Goal: Task Accomplishment & Management: Use online tool/utility

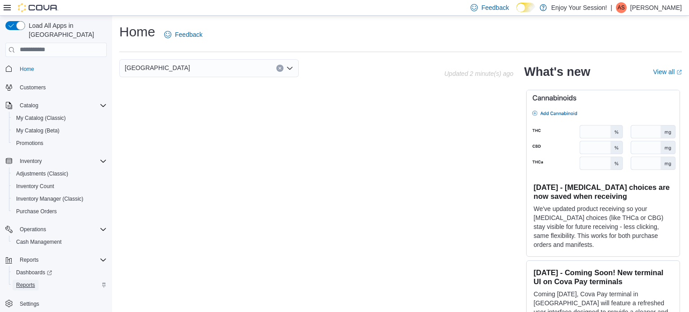
click at [28, 281] on span "Reports" at bounding box center [25, 284] width 19 height 7
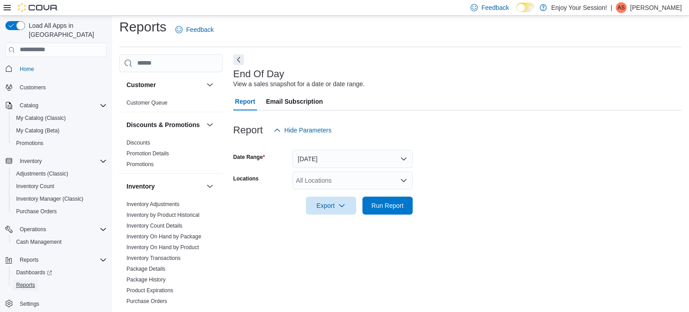
scroll to position [6, 0]
click at [193, 245] on link "Inventory On Hand by Product" at bounding box center [162, 246] width 72 height 6
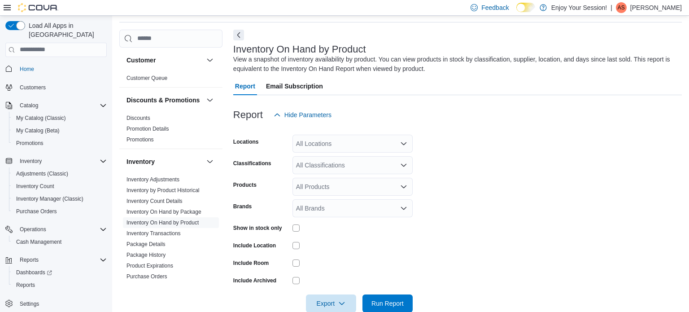
scroll to position [30, 0]
click at [405, 144] on icon "Open list of options" at bounding box center [403, 142] width 7 height 7
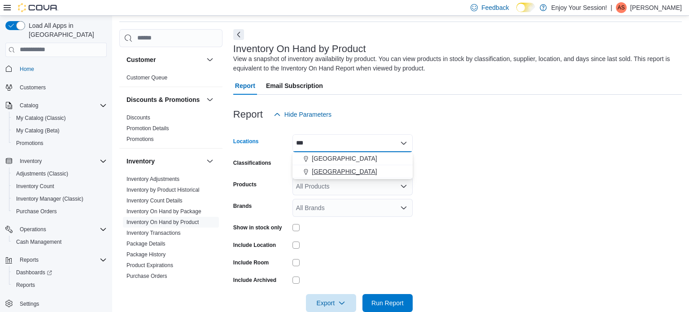
type input "***"
click at [331, 170] on span "[GEOGRAPHIC_DATA]" at bounding box center [344, 171] width 65 height 9
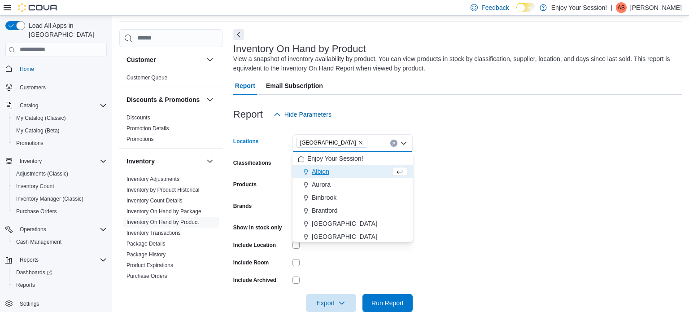
click at [450, 160] on form "Locations [GEOGRAPHIC_DATA] Combo box. Selected. [GEOGRAPHIC_DATA]. Press Backs…" at bounding box center [457, 217] width 448 height 188
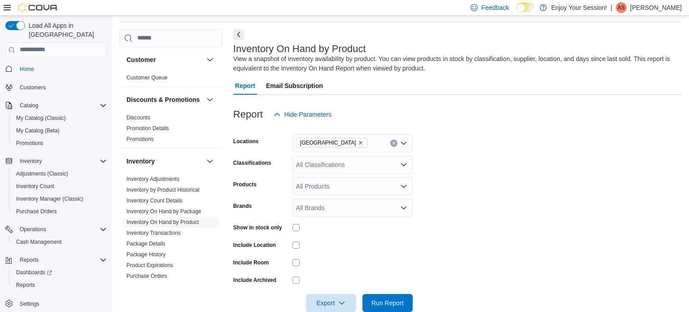
scroll to position [48, 0]
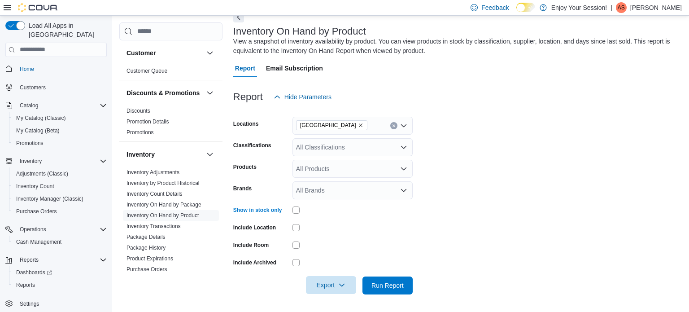
click at [342, 282] on icon "button" at bounding box center [341, 284] width 7 height 7
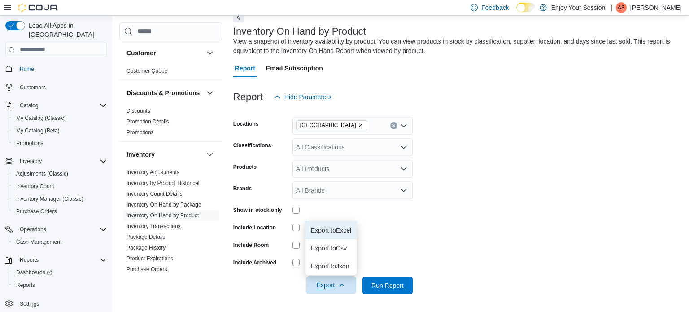
click at [332, 230] on span "Export to Excel" at bounding box center [331, 229] width 40 height 7
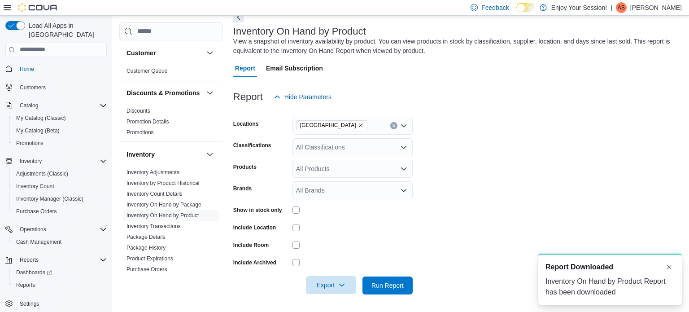
scroll to position [0, 0]
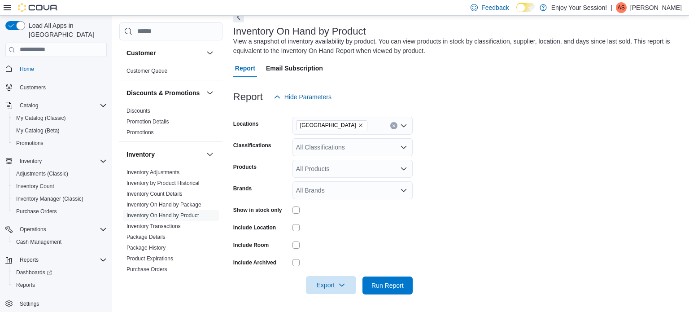
click at [403, 168] on icon "Open list of options" at bounding box center [403, 168] width 7 height 7
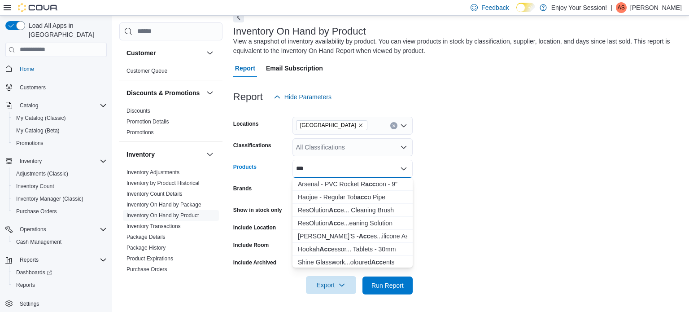
click at [406, 145] on icon "Open list of options" at bounding box center [403, 146] width 5 height 3
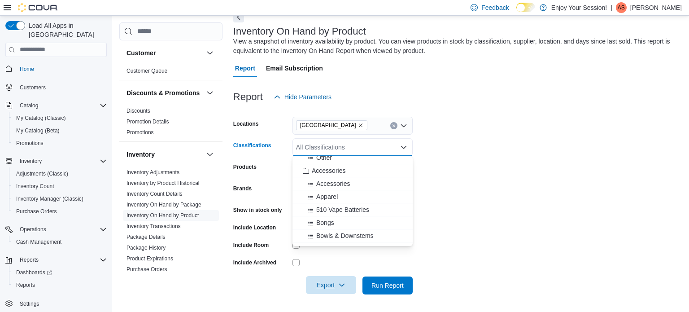
scroll to position [461, 0]
click at [320, 168] on span "Accessories" at bounding box center [329, 169] width 34 height 9
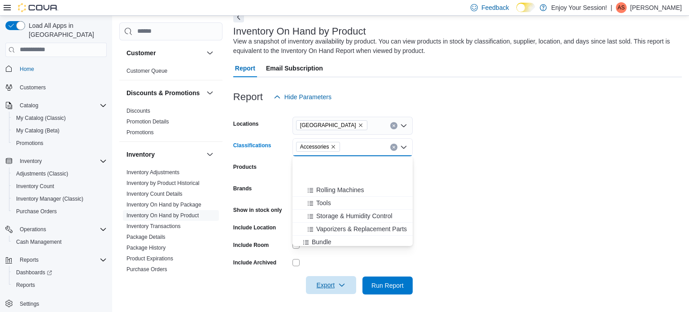
scroll to position [794, 0]
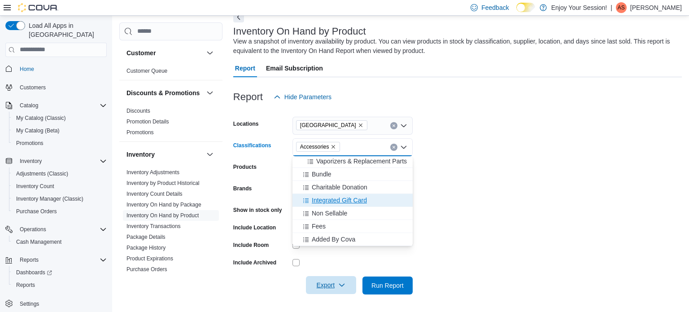
click at [367, 199] on span "Integrated Gift Card" at bounding box center [339, 199] width 55 height 9
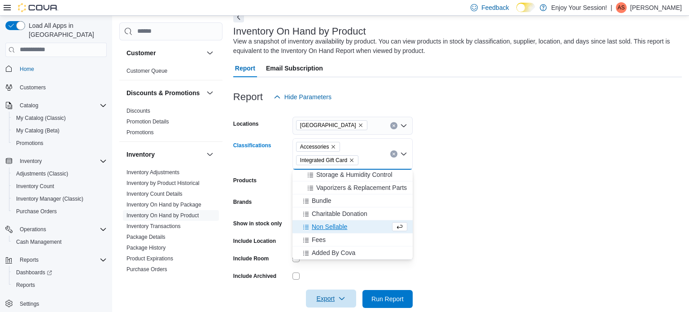
scroll to position [781, 0]
click at [351, 157] on icon "Remove Integrated Gift Card from selection in this group" at bounding box center [351, 159] width 5 height 5
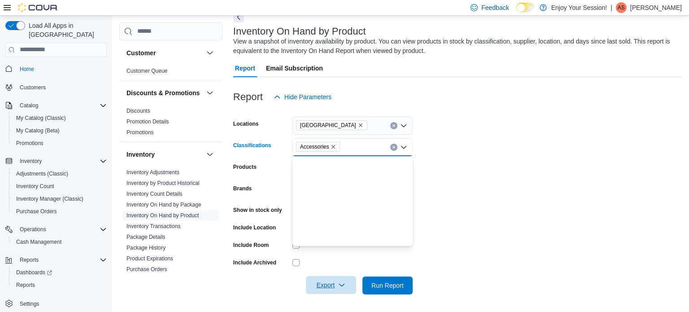
scroll to position [0, 0]
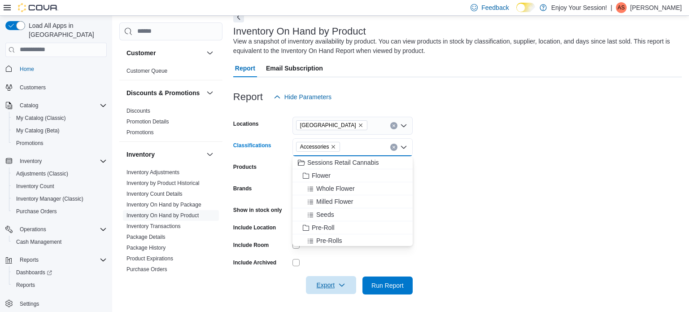
click at [438, 172] on form "Locations [GEOGRAPHIC_DATA] Classifications Accessories Combo box. Selected. Ac…" at bounding box center [457, 200] width 448 height 188
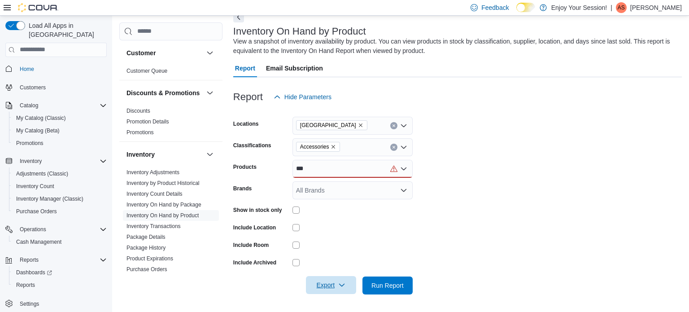
click at [312, 169] on div "***" at bounding box center [352, 169] width 120 height 18
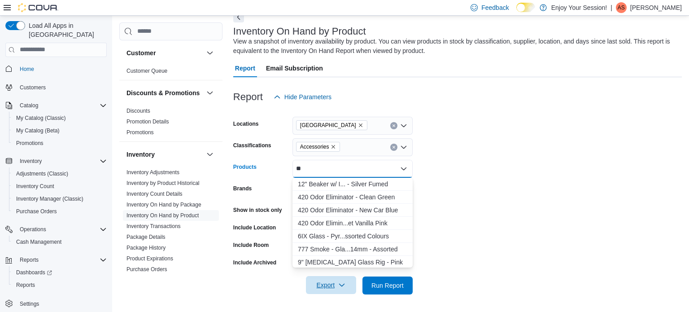
type input "*"
click at [465, 156] on form "Locations [GEOGRAPHIC_DATA] Classifications Accessories Products All Products C…" at bounding box center [457, 200] width 448 height 188
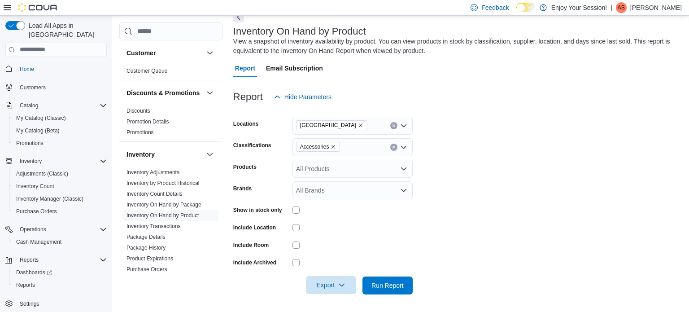
click at [343, 284] on icon "button" at bounding box center [341, 284] width 7 height 7
click at [342, 227] on span "Export to Excel" at bounding box center [331, 229] width 40 height 7
